Goal: Obtain resource: Download file/media

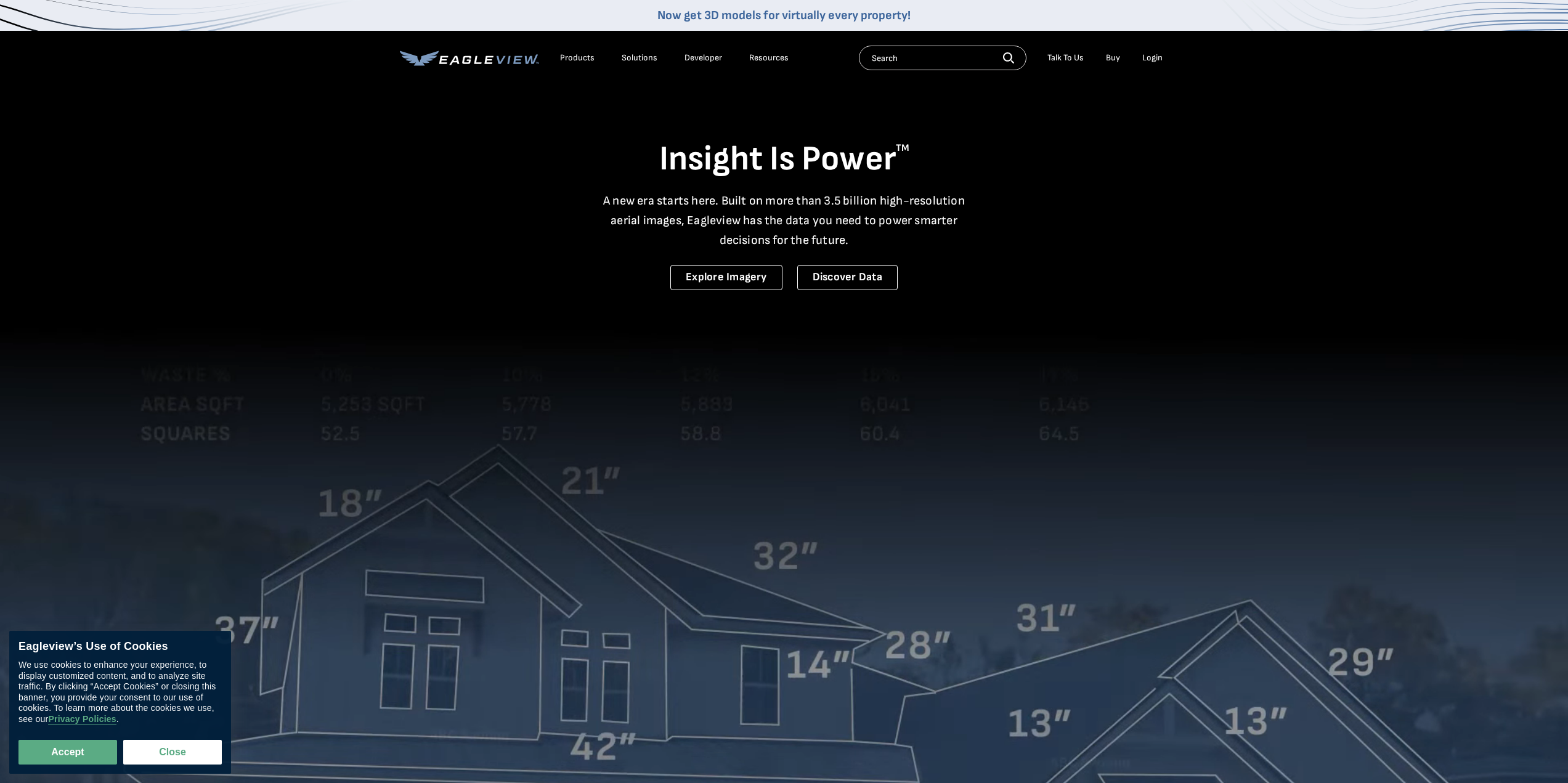
click at [1163, 57] on li "Login" at bounding box center [1152, 57] width 33 height 19
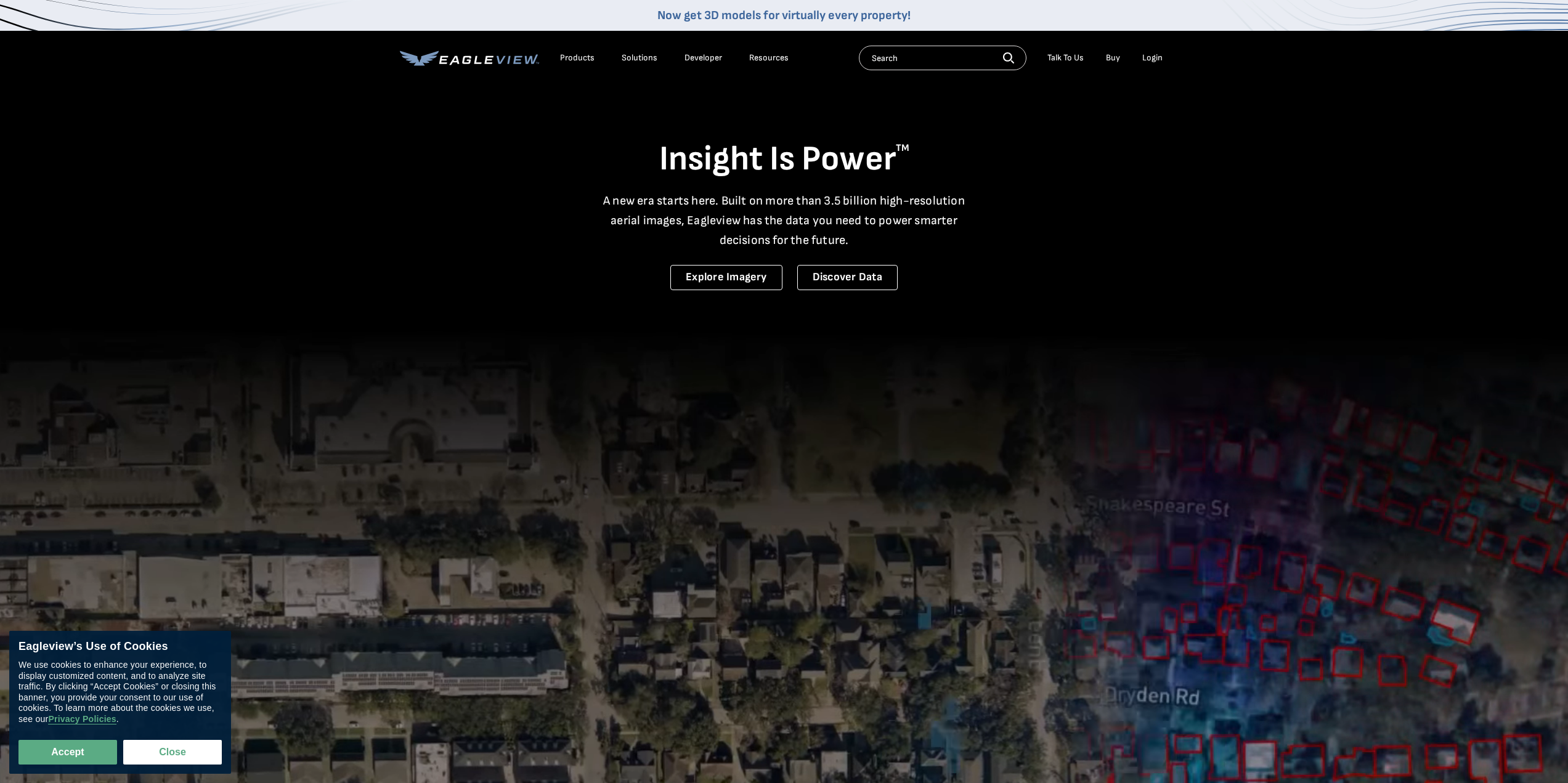
click at [1160, 56] on div "Login" at bounding box center [1152, 57] width 21 height 11
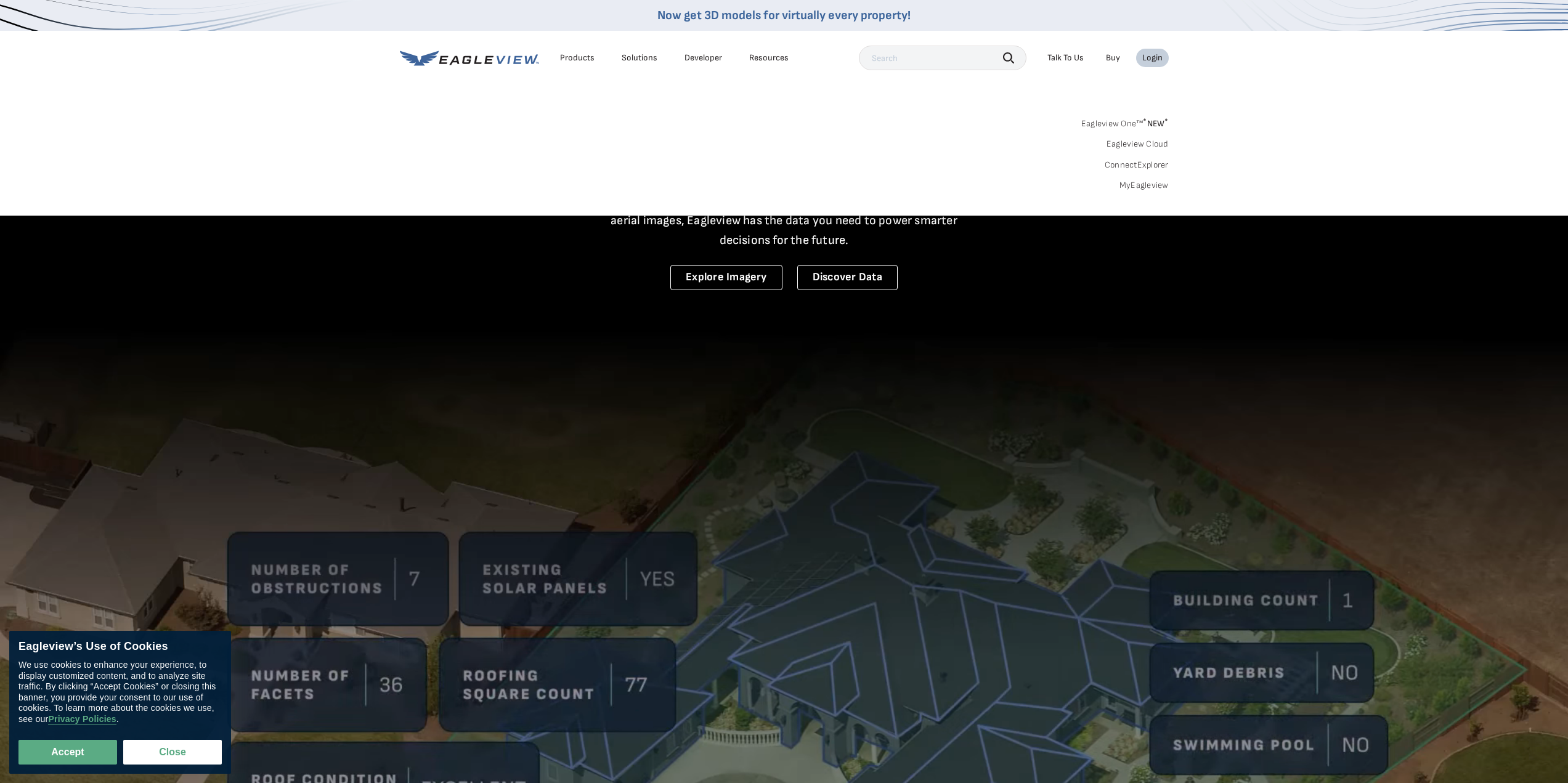
click at [1158, 188] on link "MyEagleview" at bounding box center [1144, 185] width 49 height 11
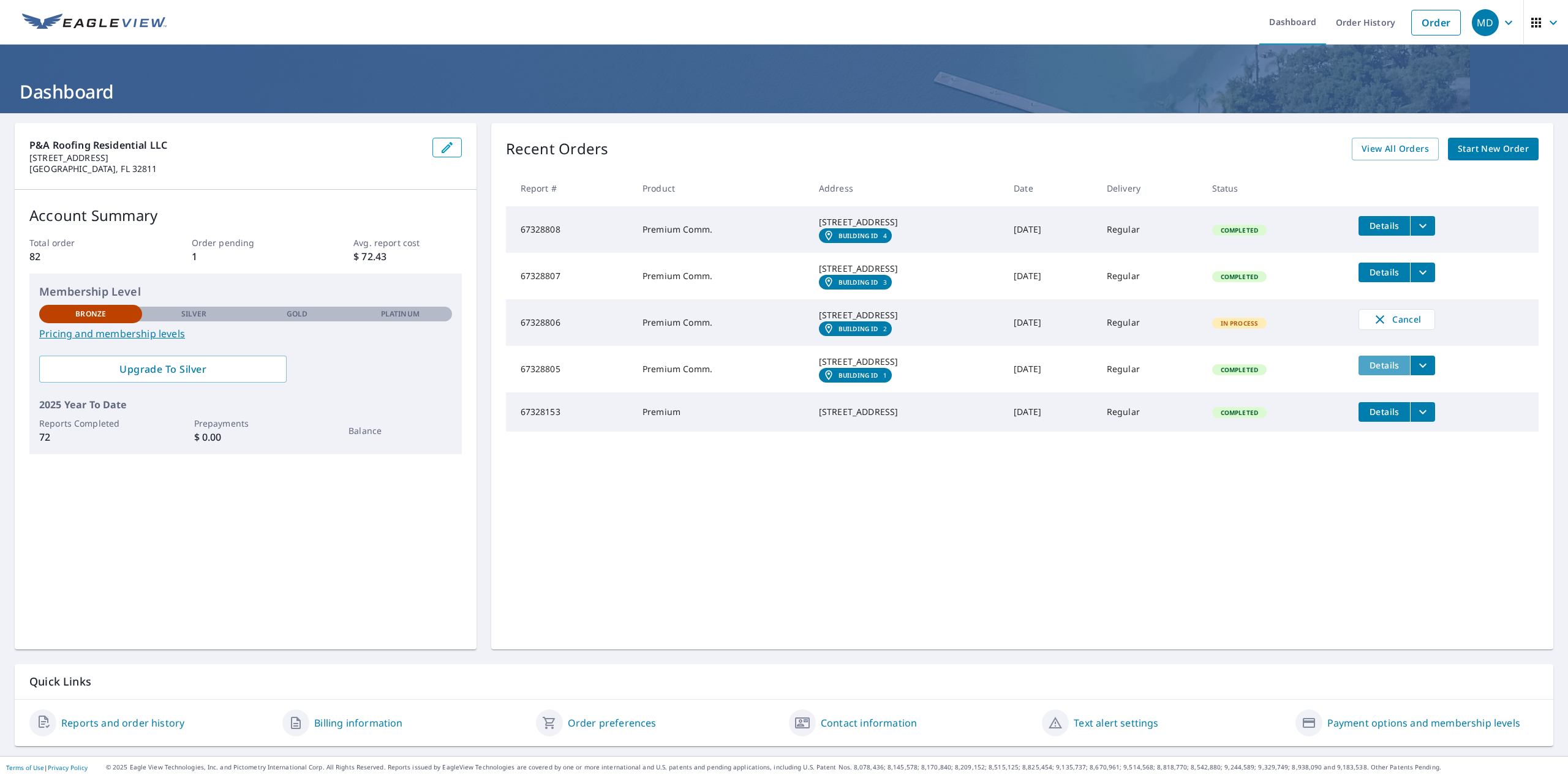
click at [1395, 371] on span "Details" at bounding box center [1383, 365] width 36 height 12
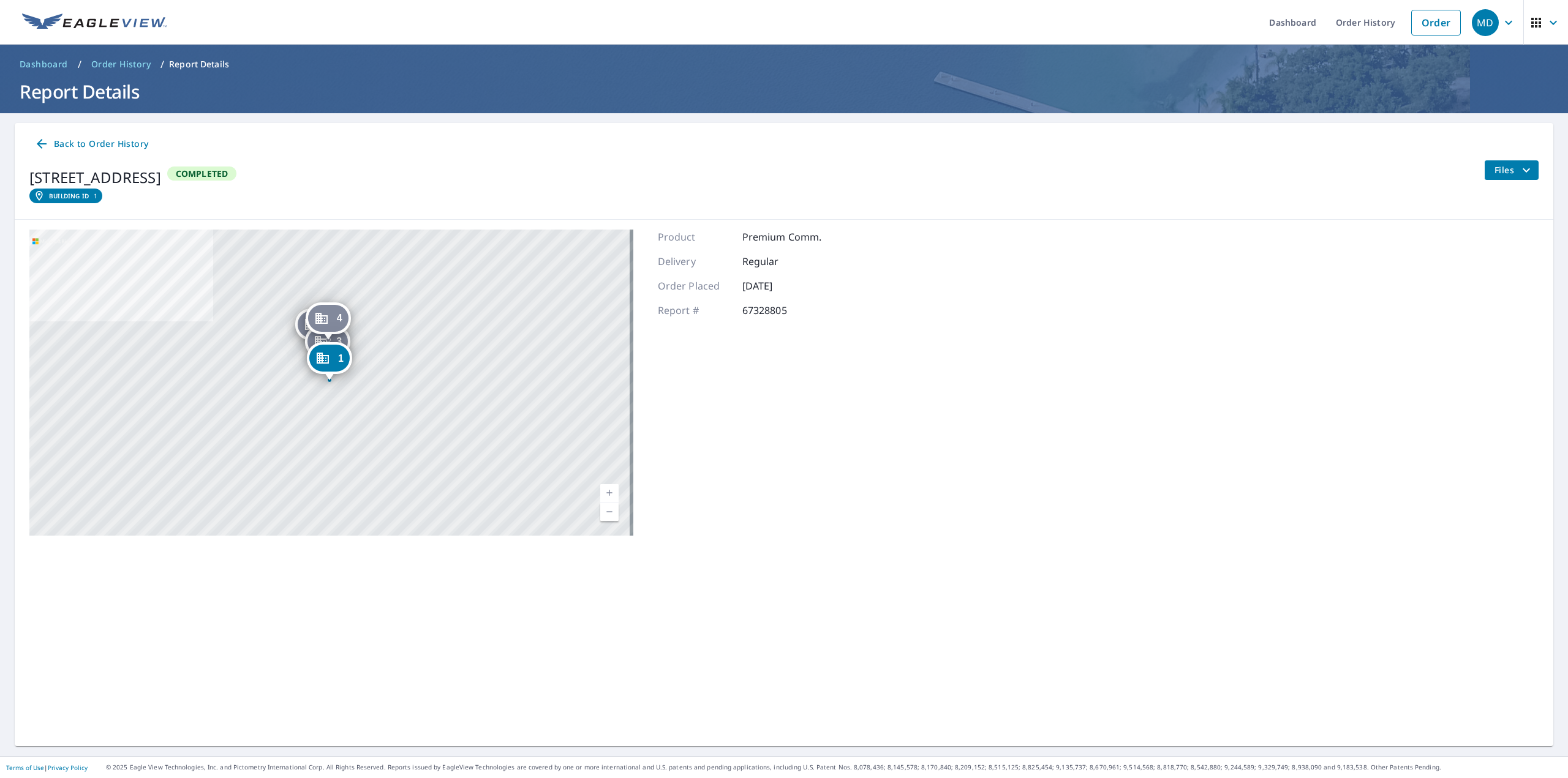
click at [329, 357] on icon "Dropped pin, building 1, Commercial property, 800 S Courtenay Pkwy Merritt Isla…" at bounding box center [323, 358] width 12 height 11
drag, startPoint x: 361, startPoint y: 362, endPoint x: 494, endPoint y: 346, distance: 134.0
click at [363, 362] on div "800 S Courtenay Pkwy Merritt Island, FL 32952" at bounding box center [349, 358] width 90 height 21
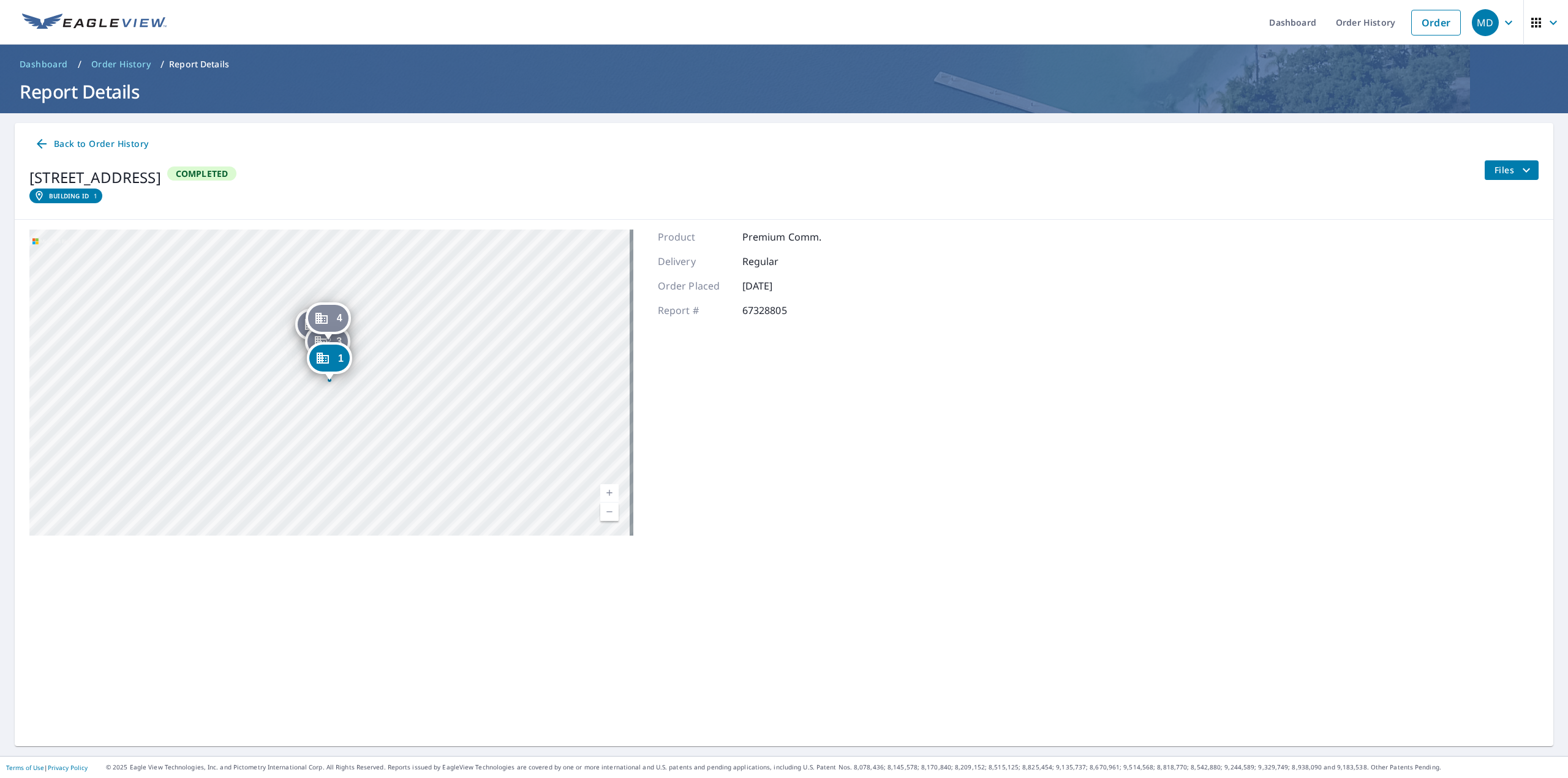
click at [1519, 173] on icon "filesDropdownBtn-67328805" at bounding box center [1526, 170] width 15 height 15
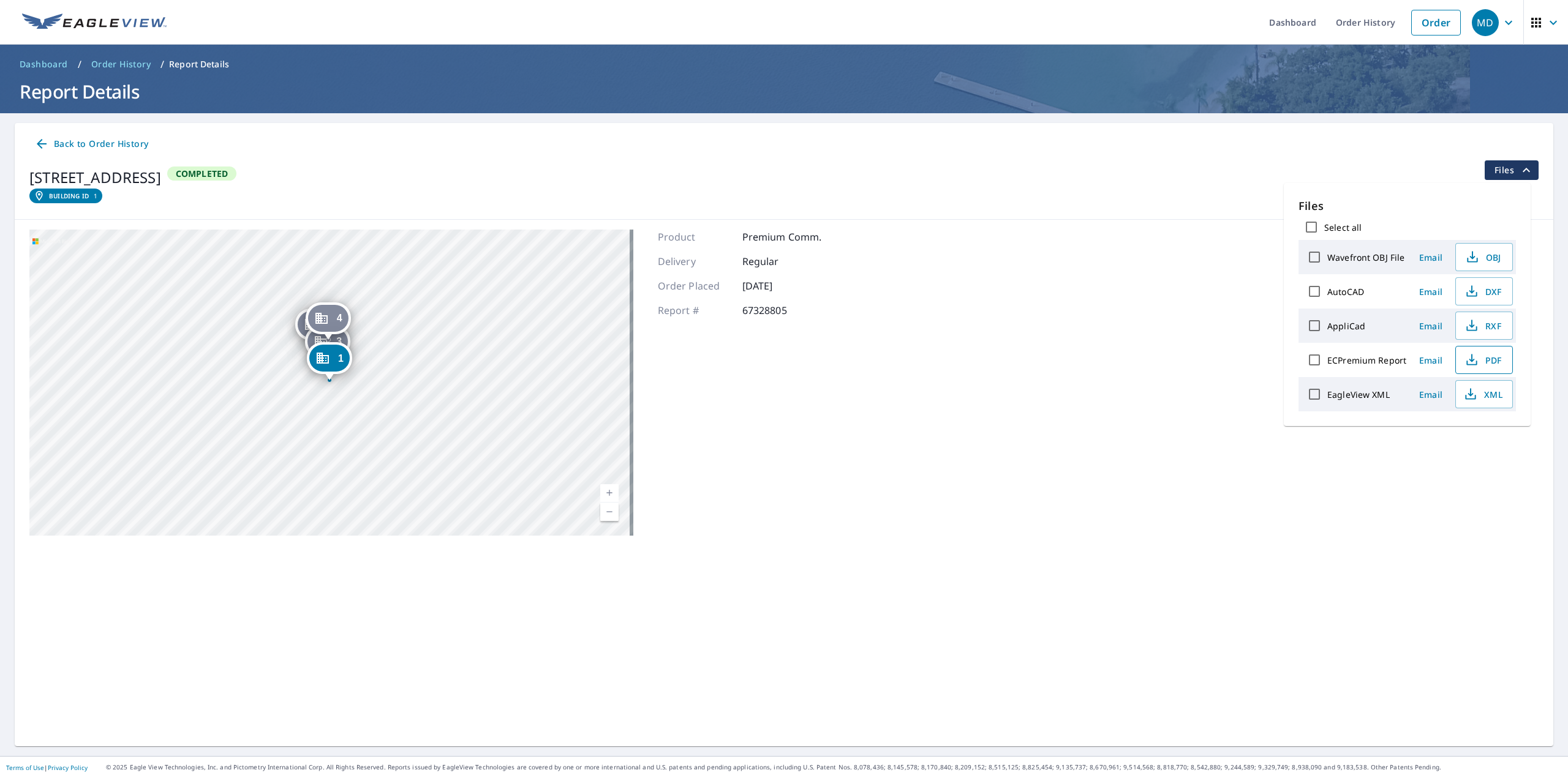
click at [1494, 364] on span "PDF" at bounding box center [1482, 360] width 39 height 15
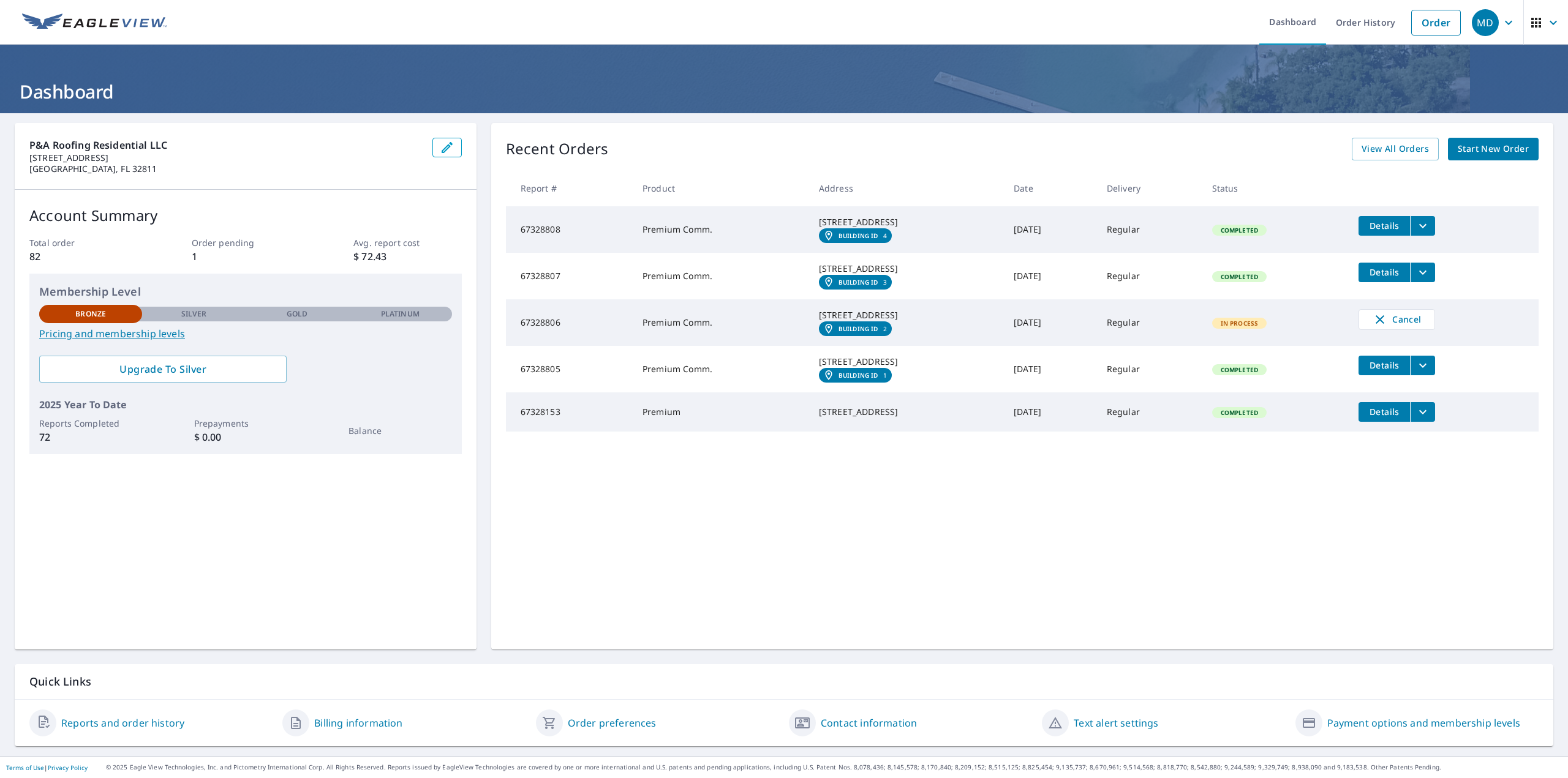
click at [1435, 224] on button "filesDropdownBtn-67328808" at bounding box center [1422, 226] width 26 height 20
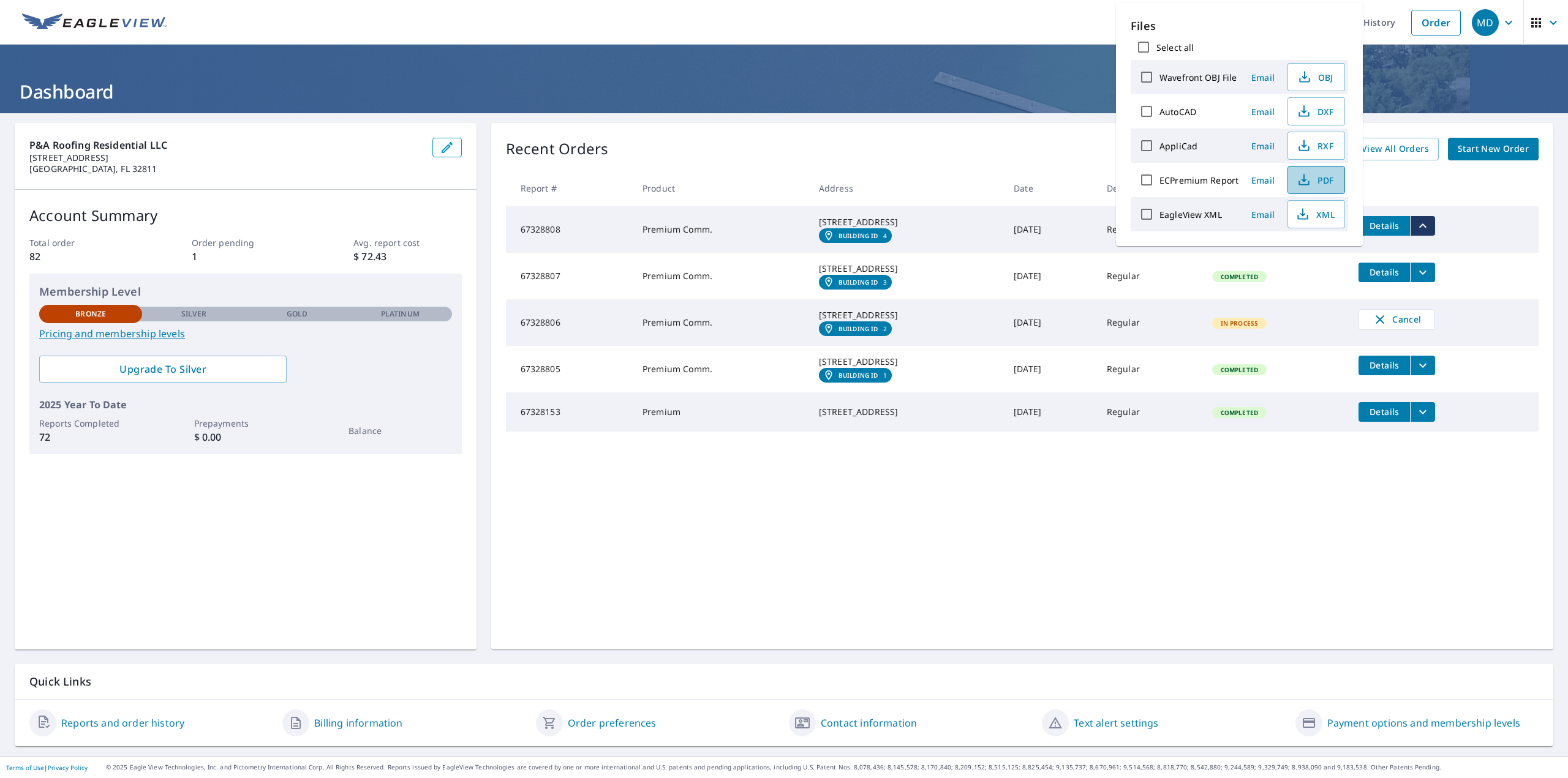
click at [1321, 184] on span "PDF" at bounding box center [1315, 180] width 39 height 15
click at [1440, 386] on td "Details" at bounding box center [1443, 366] width 190 height 39
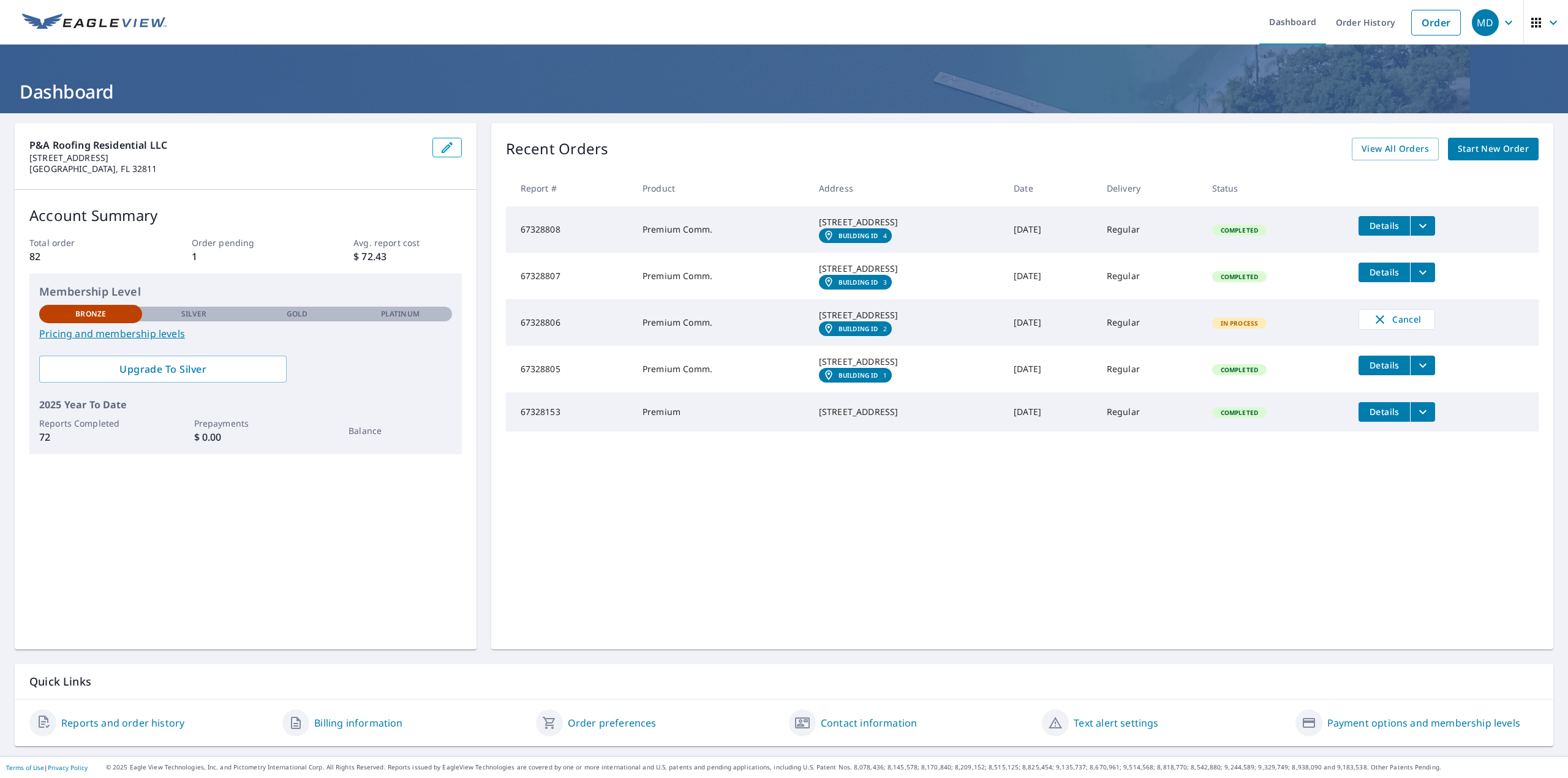
click at [1430, 279] on icon "filesDropdownBtn-67328807" at bounding box center [1422, 272] width 15 height 15
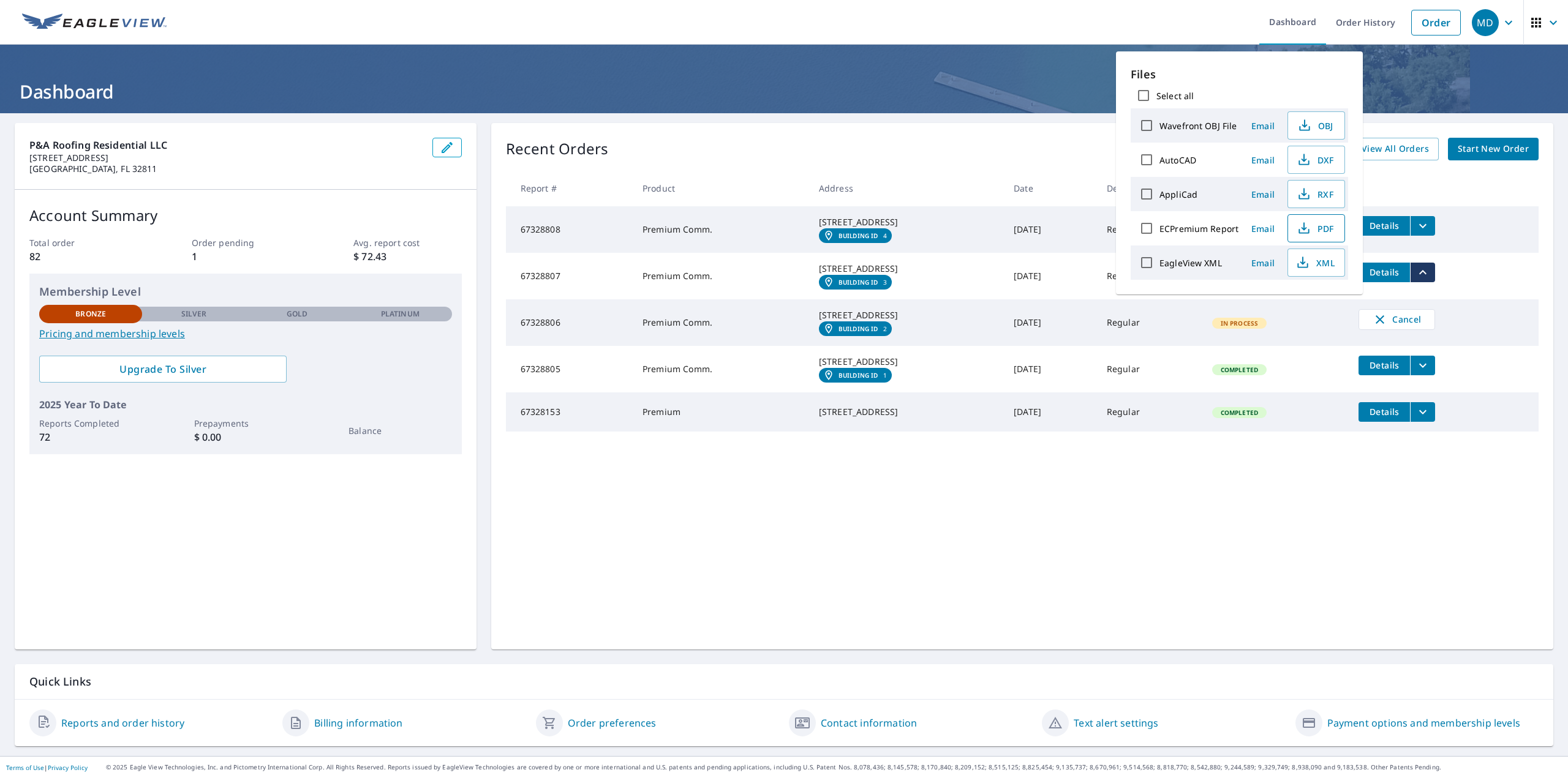
click at [1329, 226] on span "PDF" at bounding box center [1315, 228] width 39 height 15
click at [1041, 567] on div "Recent Orders View All Orders Start New Order Report # Product Address Date Del…" at bounding box center [1021, 386] width 1061 height 526
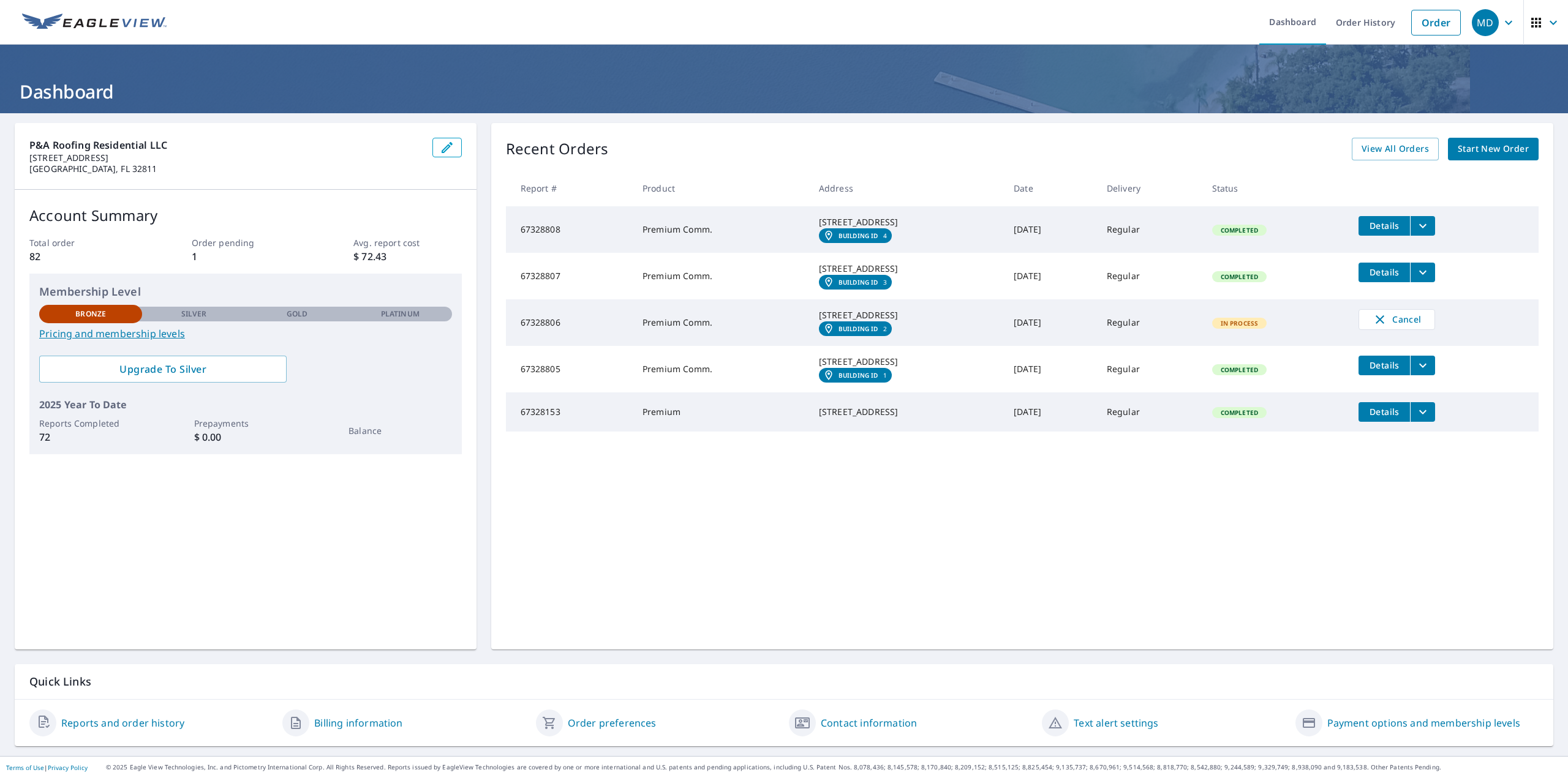
click at [838, 332] on em "Building ID" at bounding box center [858, 329] width 39 height 7
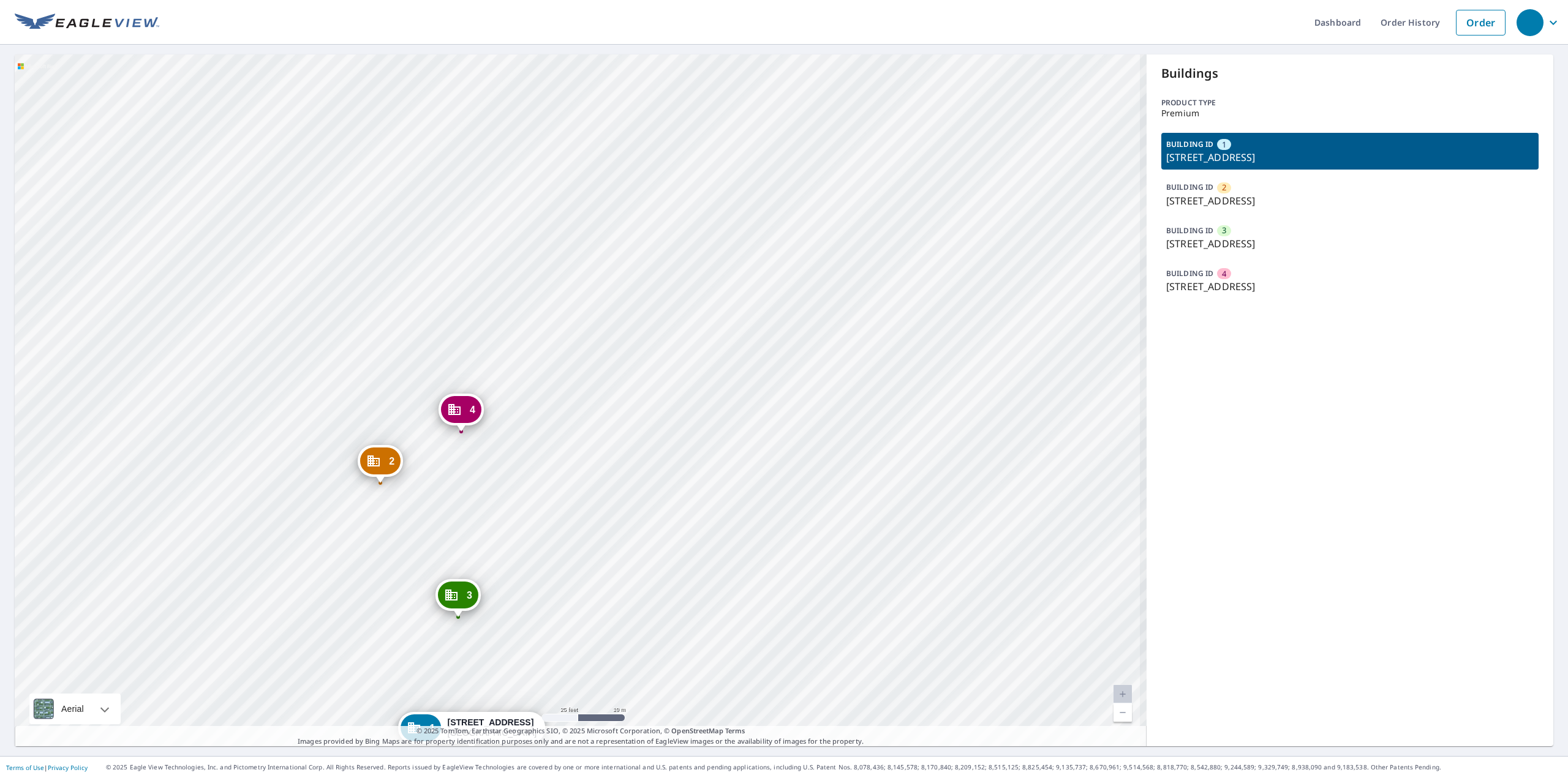
drag, startPoint x: 633, startPoint y: 481, endPoint x: 749, endPoint y: 267, distance: 243.4
click at [748, 269] on div "2 800 S Courtenay Pkwy Merritt Island, FL 32952 3 800 S Courtenay Pkwy Merritt …" at bounding box center [580, 399] width 1131 height 691
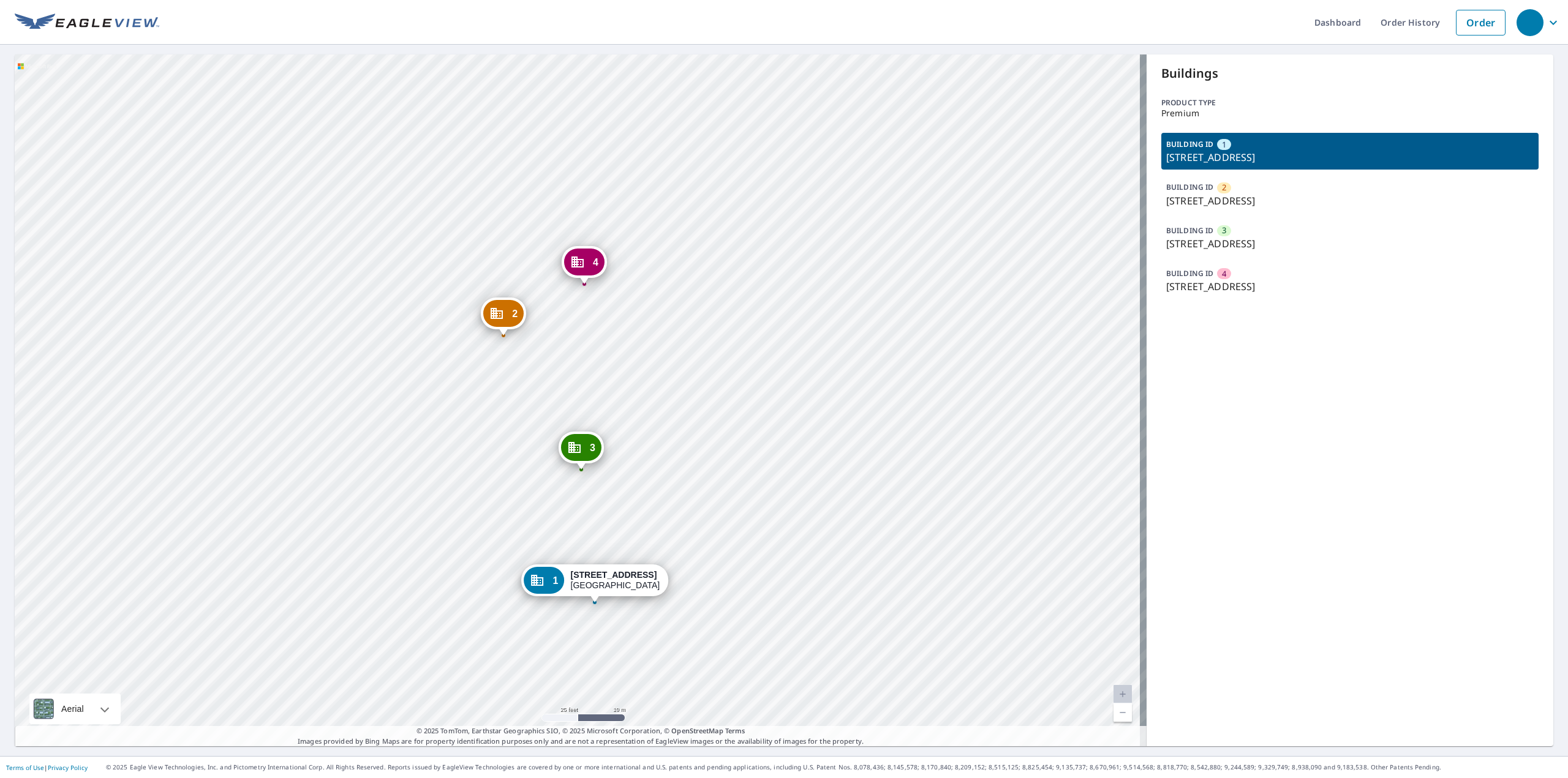
click at [502, 309] on icon "Dropped pin, building 2, Commercial property, 800 S Courtenay Pkwy Merritt Isla…" at bounding box center [496, 313] width 15 height 15
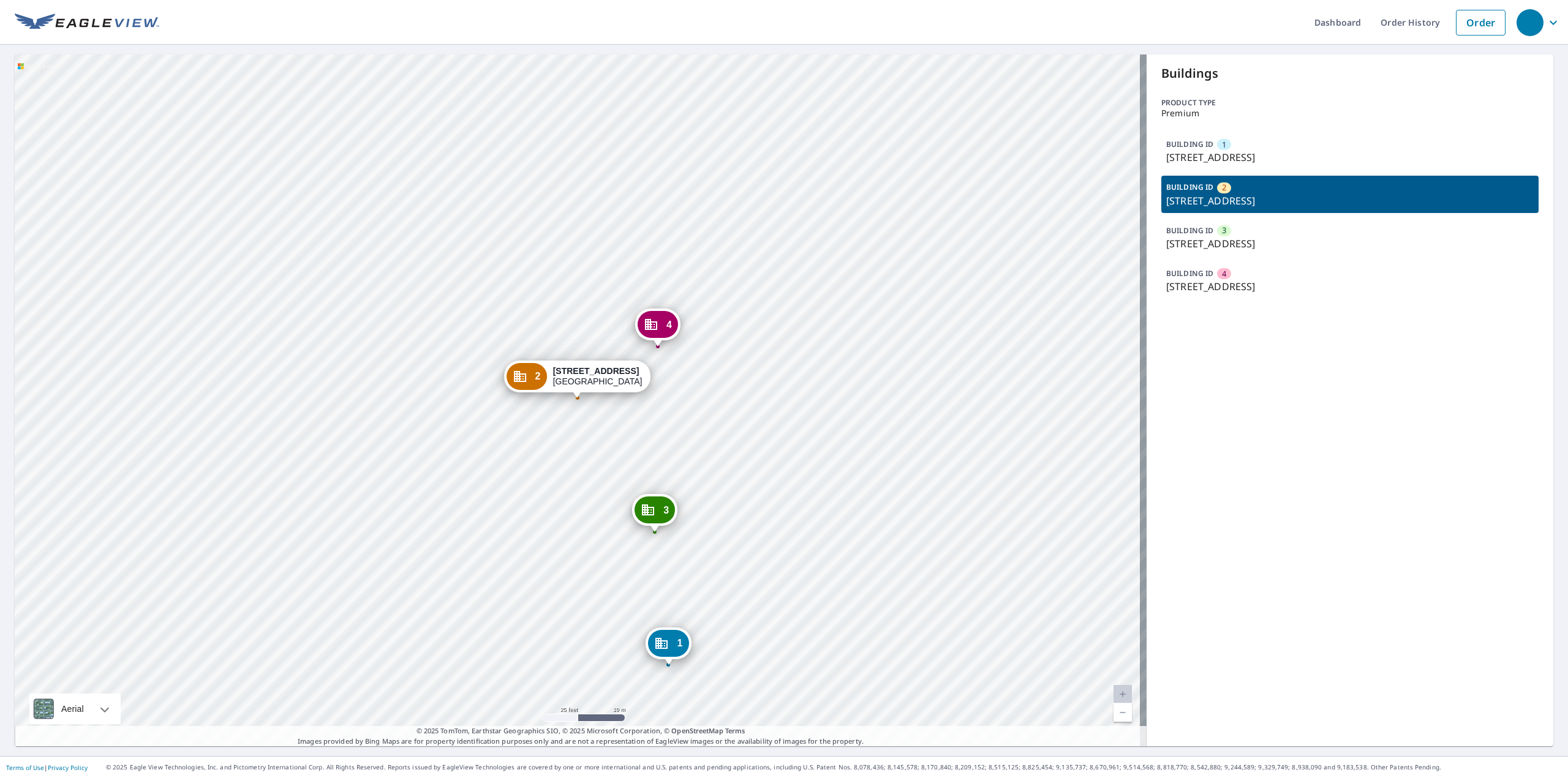
click at [619, 449] on div "1 800 S Courtenay Pkwy Merritt Island, FL 32952 3 800 S Courtenay Pkwy Merritt …" at bounding box center [580, 399] width 1131 height 691
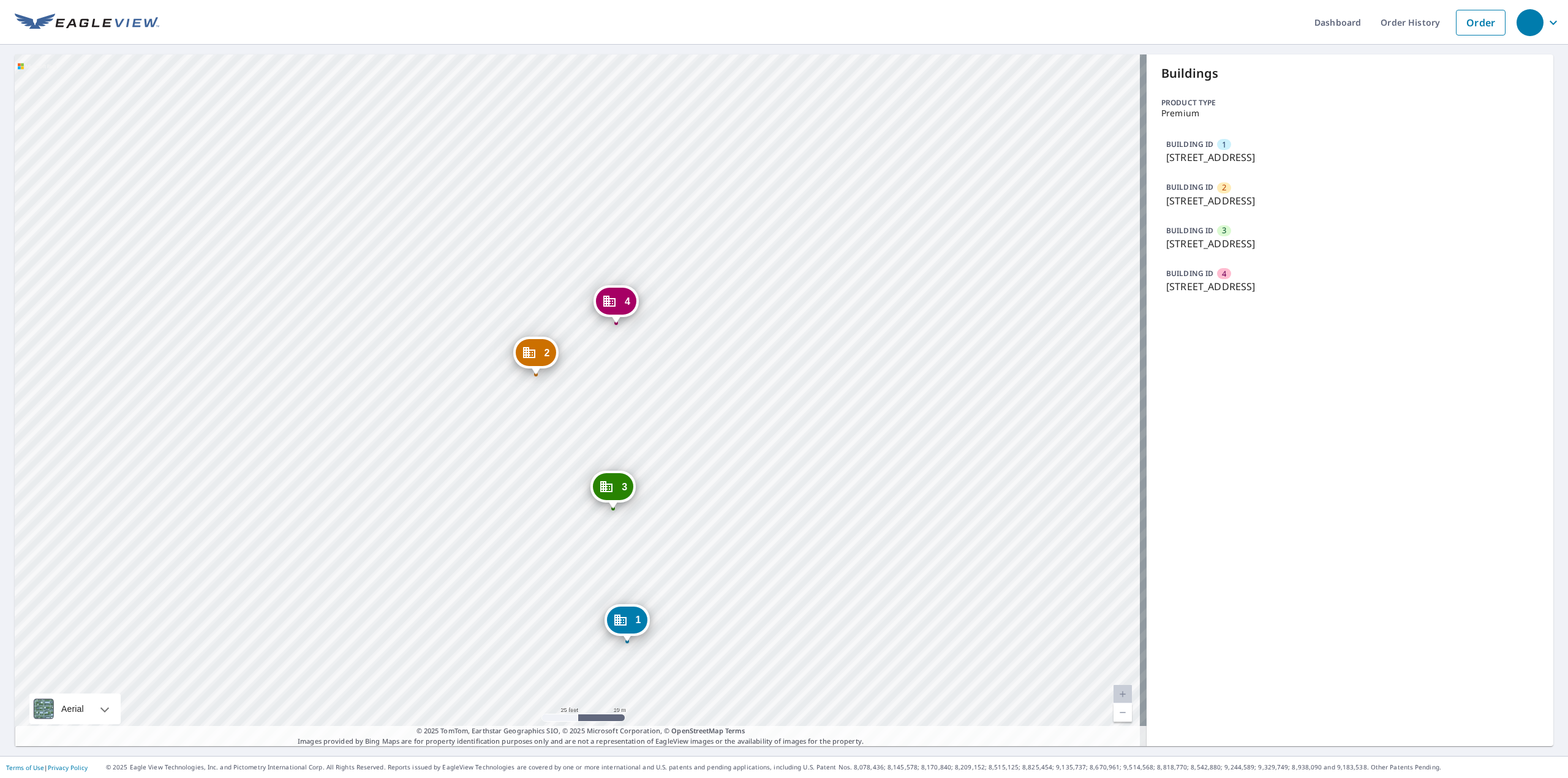
drag, startPoint x: 607, startPoint y: 283, endPoint x: 656, endPoint y: 527, distance: 248.9
click at [656, 527] on div "2 800 S Courtenay Pkwy Merritt Island, FL 32952 3 800 S Courtenay Pkwy Merritt …" at bounding box center [580, 399] width 1131 height 691
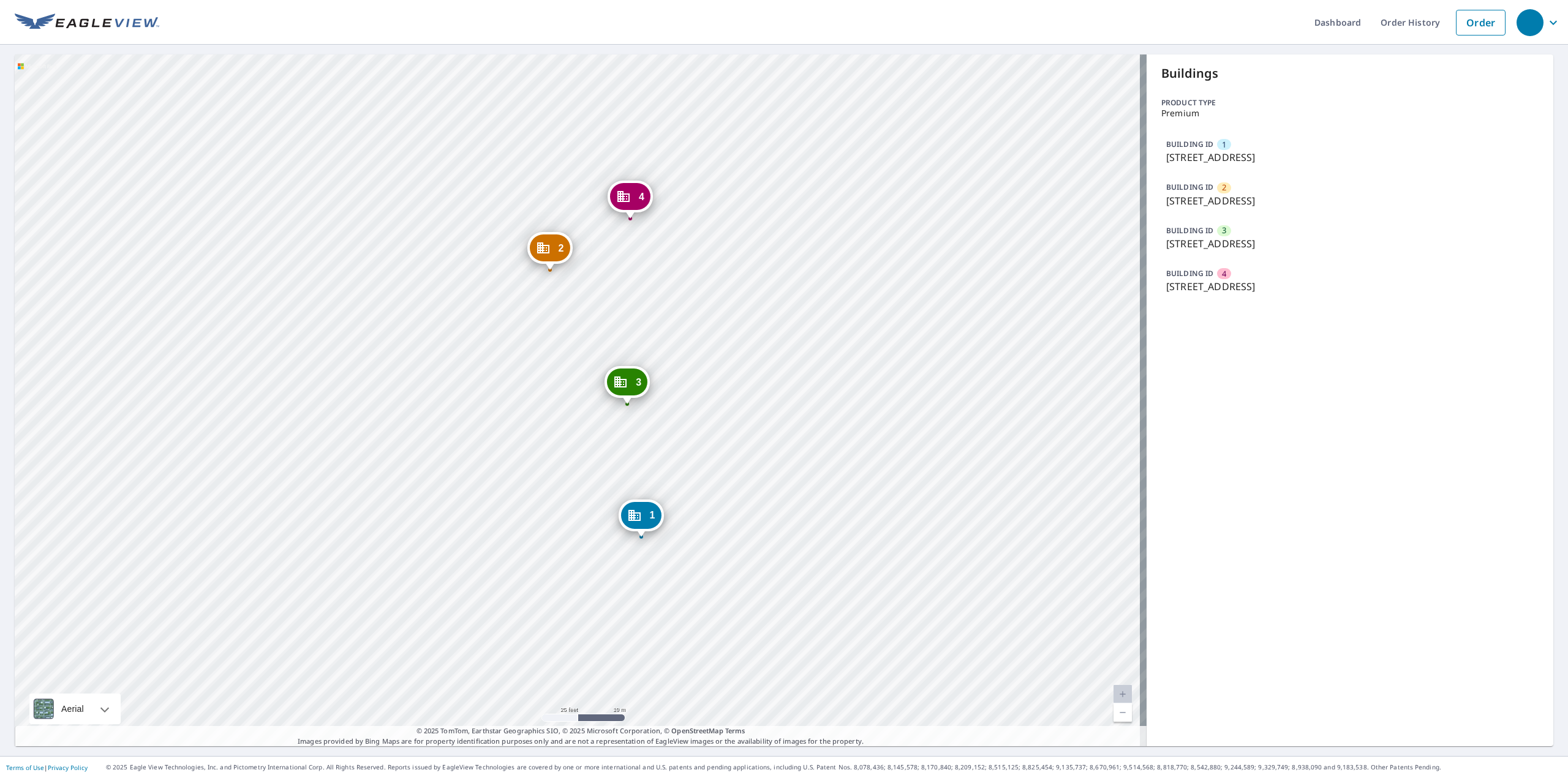
drag, startPoint x: 730, startPoint y: 466, endPoint x: 744, endPoint y: 361, distance: 105.9
click at [744, 361] on div "2 800 S Courtenay Pkwy Merritt Island, FL 32952 3 800 S Courtenay Pkwy Merritt …" at bounding box center [580, 399] width 1131 height 691
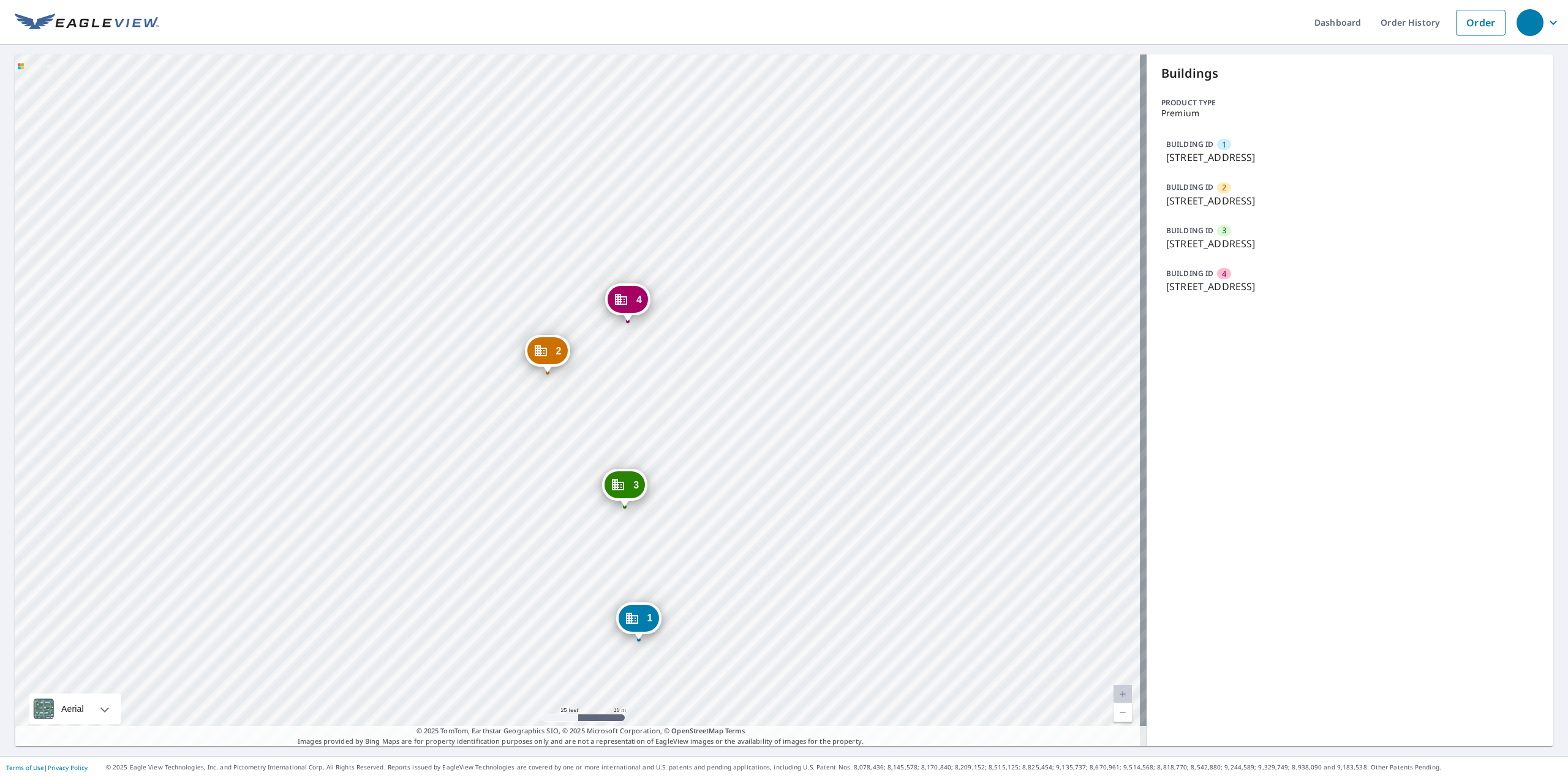
drag, startPoint x: 724, startPoint y: 406, endPoint x: 723, endPoint y: 439, distance: 33.0
click at [723, 465] on div "2 800 S Courtenay Pkwy Merritt Island, FL 32952 3 800 S Courtenay Pkwy Merritt …" at bounding box center [580, 399] width 1131 height 691
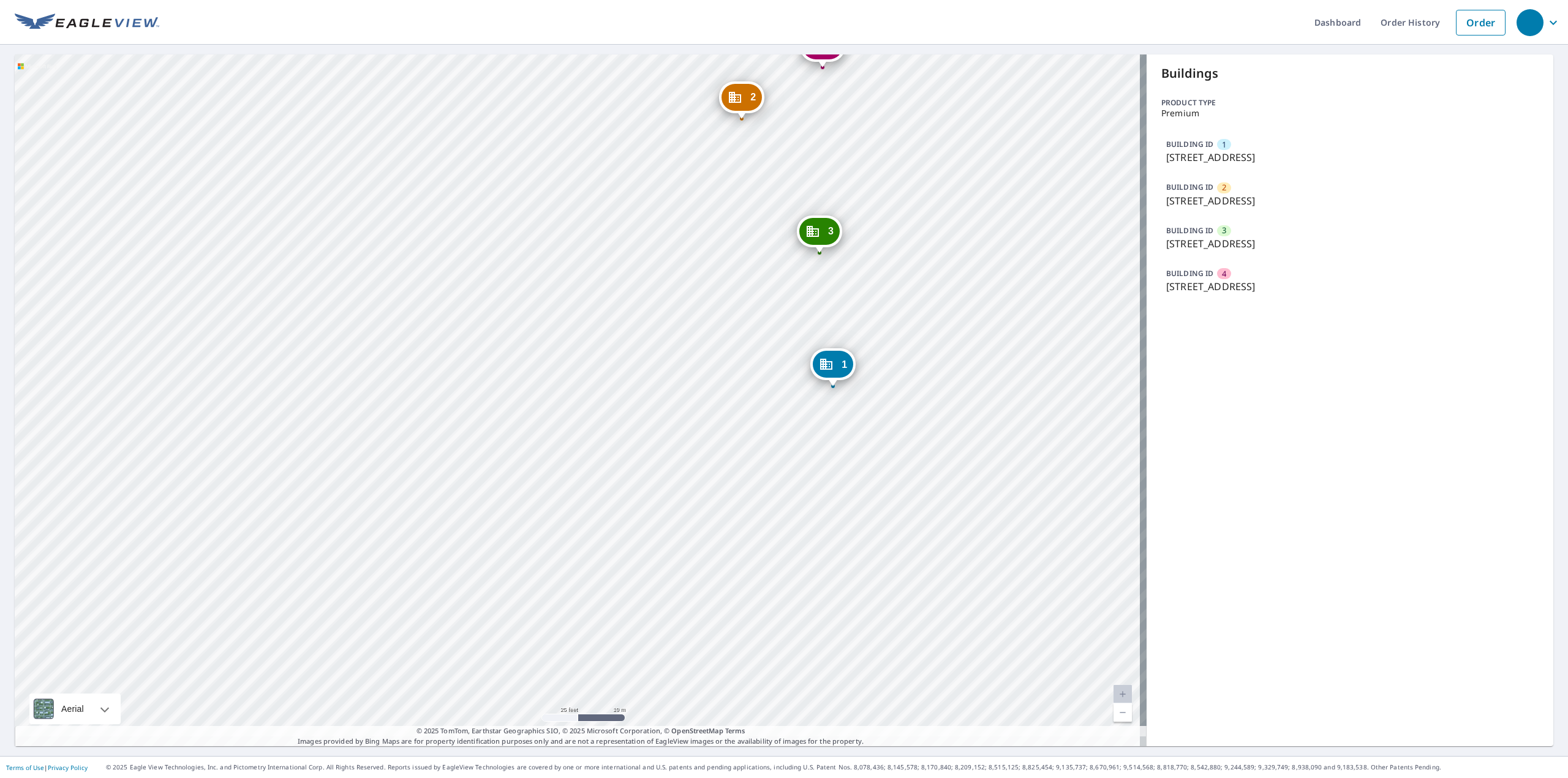
drag, startPoint x: 638, startPoint y: 509, endPoint x: 793, endPoint y: 313, distance: 249.9
click at [793, 313] on div "2 800 S Courtenay Pkwy Merritt Island, FL 32952 3 800 S Courtenay Pkwy Merritt …" at bounding box center [580, 399] width 1131 height 691
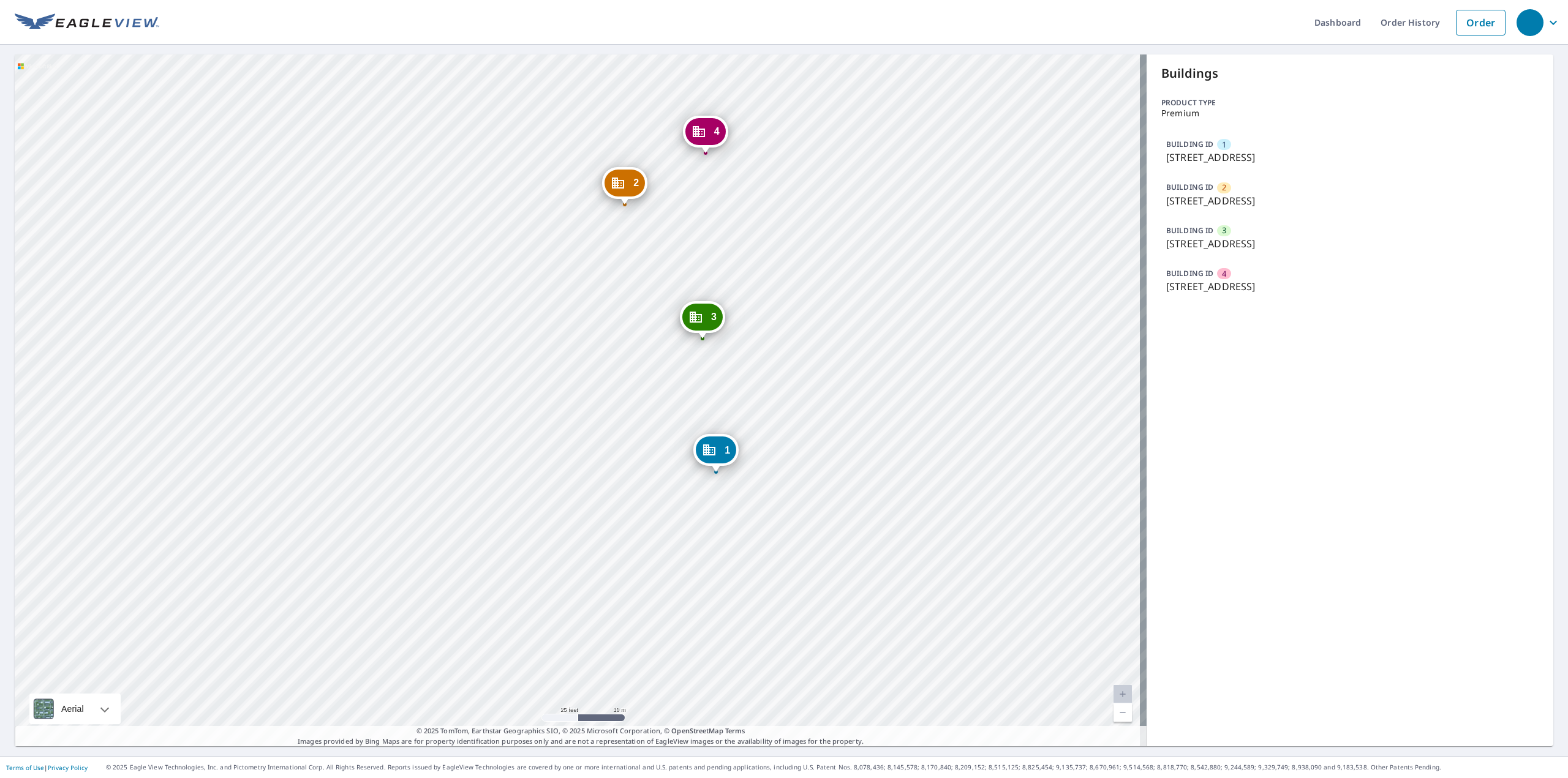
drag, startPoint x: 706, startPoint y: 375, endPoint x: 607, endPoint y: 289, distance: 131.1
click at [667, 401] on div "2 800 S Courtenay Pkwy Merritt Island, FL 32952 3 800 S Courtenay Pkwy Merritt …" at bounding box center [580, 399] width 1131 height 691
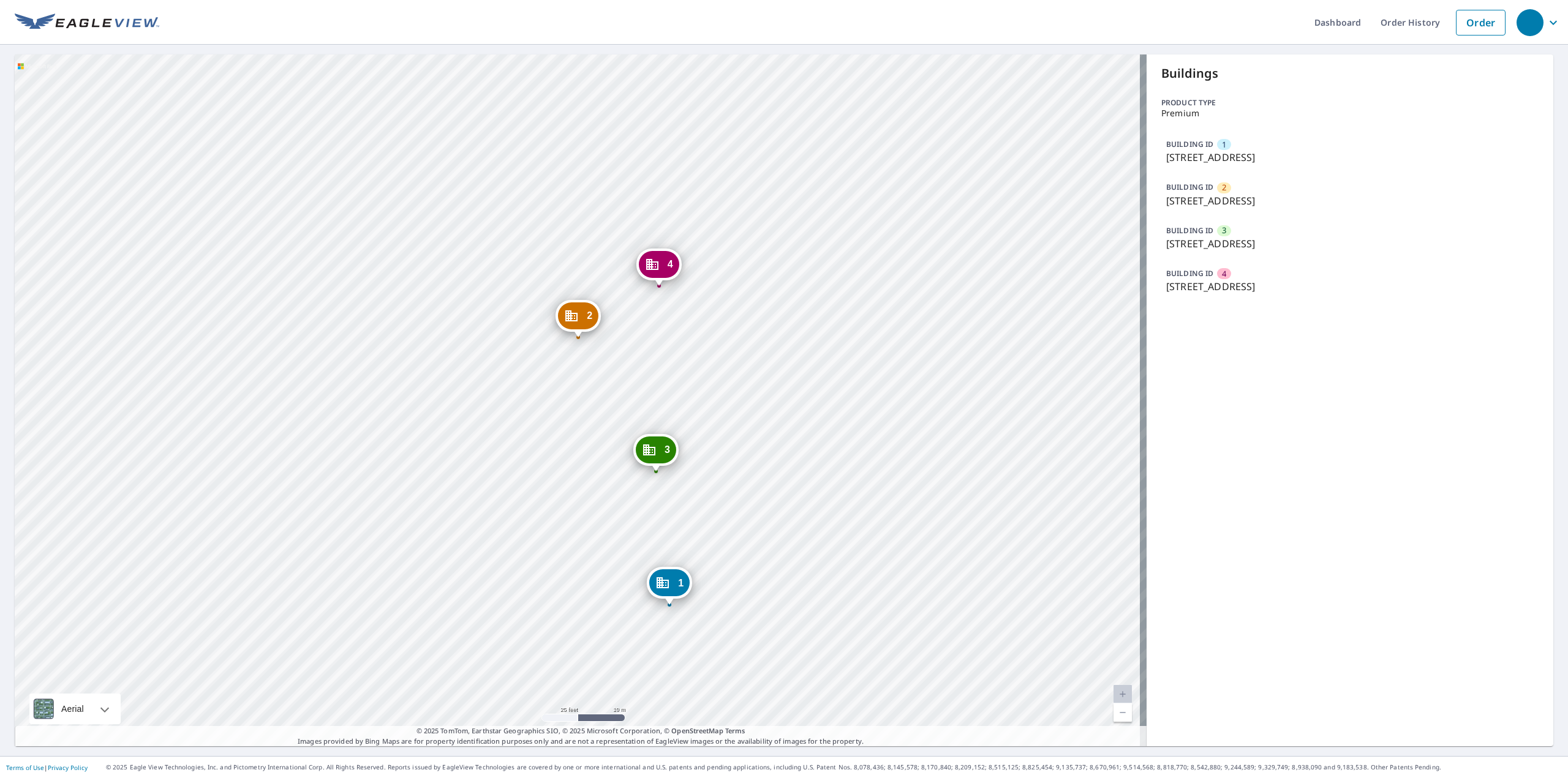
drag, startPoint x: 659, startPoint y: 232, endPoint x: 615, endPoint y: 355, distance: 130.6
click at [615, 355] on div "2 800 S Courtenay Pkwy Merritt Island, FL 32952 3 800 S Courtenay Pkwy Merritt …" at bounding box center [580, 399] width 1131 height 691
drag, startPoint x: 578, startPoint y: 122, endPoint x: 491, endPoint y: 75, distance: 98.9
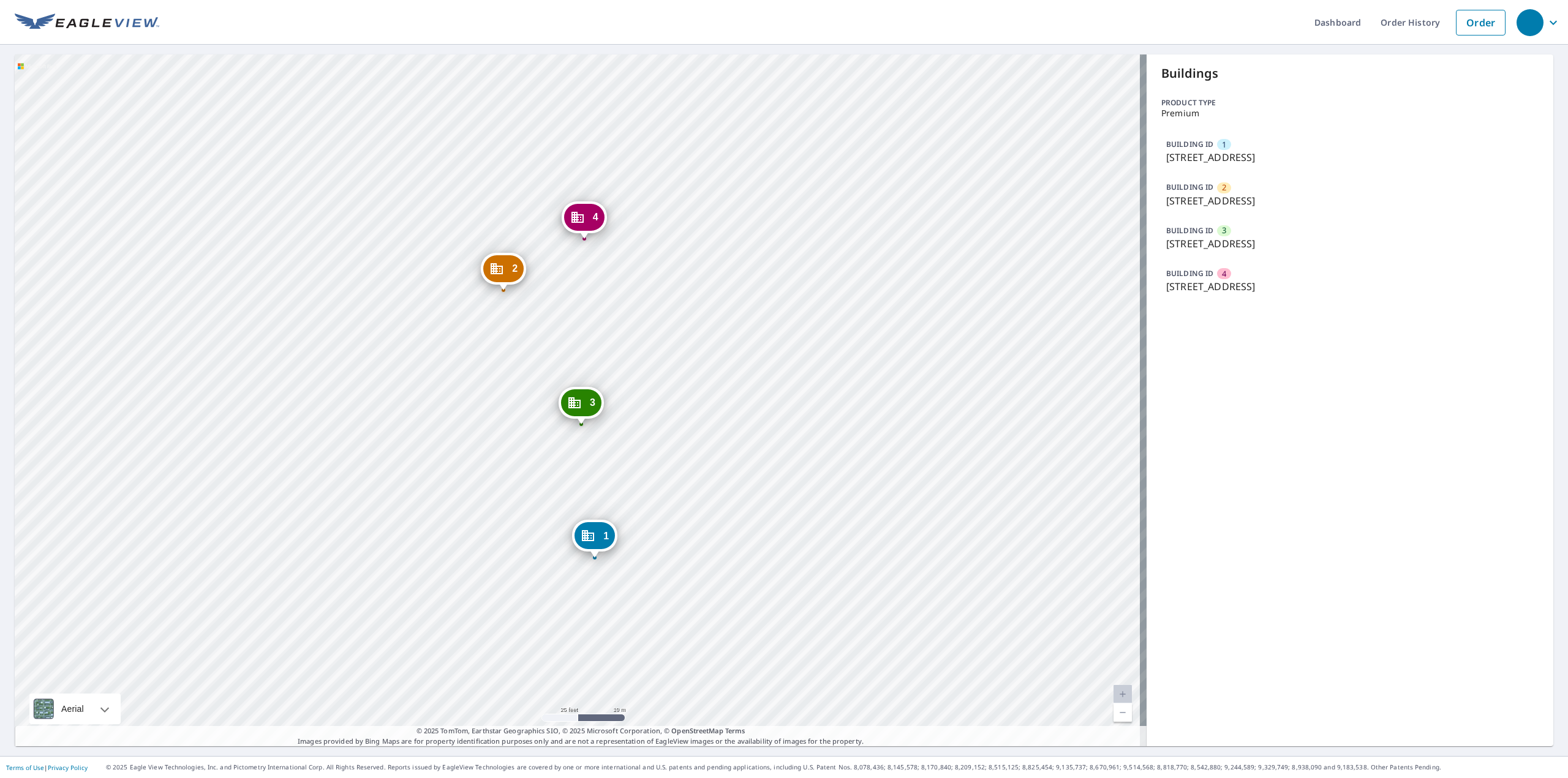
drag, startPoint x: 491, startPoint y: 75, endPoint x: 732, endPoint y: 368, distance: 379.4
click at [732, 368] on div "2 800 S Courtenay Pkwy Merritt Island, FL 32952 3 800 S Courtenay Pkwy Merritt …" at bounding box center [580, 399] width 1131 height 691
